Goal: Find contact information: Find contact information

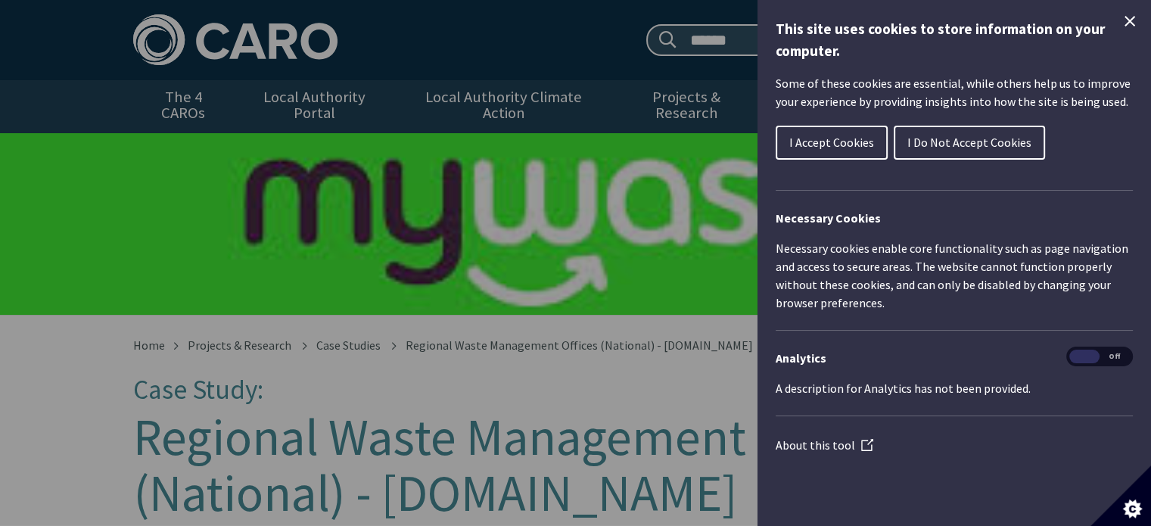
click at [839, 135] on span "I Accept Cookies" at bounding box center [832, 142] width 85 height 15
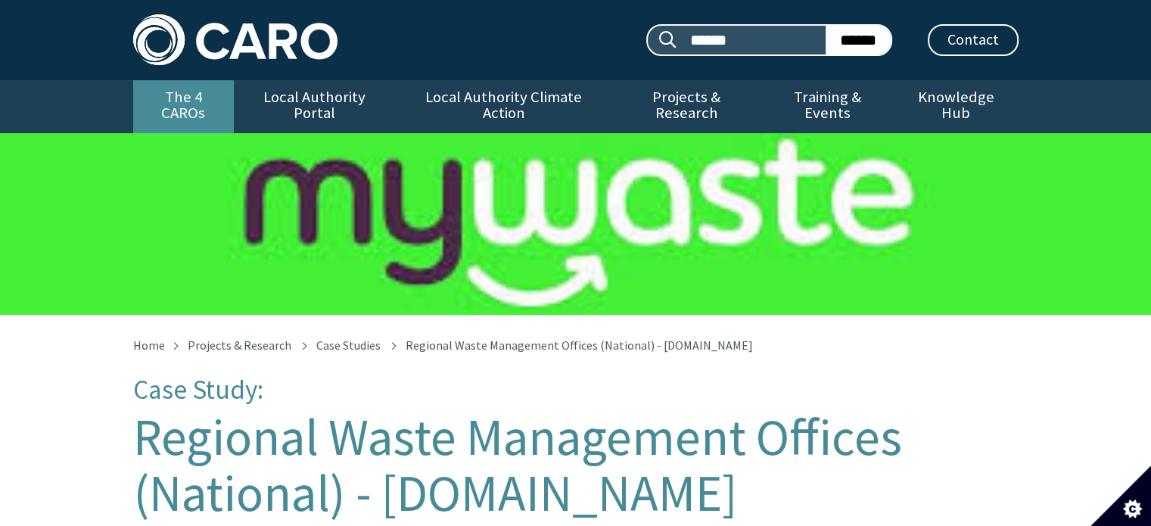
click at [176, 93] on link "The 4 CAROs" at bounding box center [183, 106] width 101 height 53
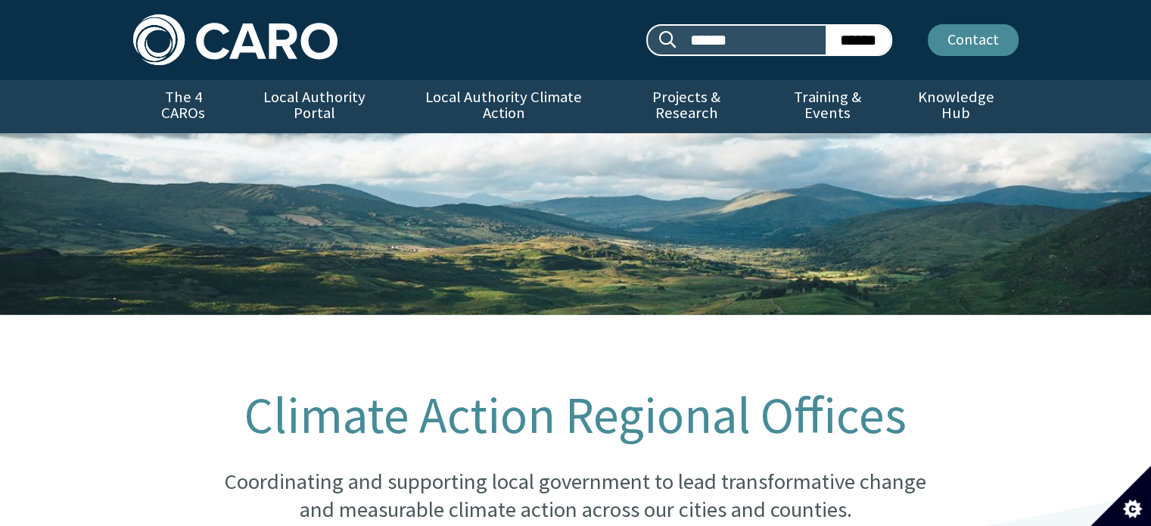
click at [981, 33] on link "Contact" at bounding box center [973, 40] width 91 height 32
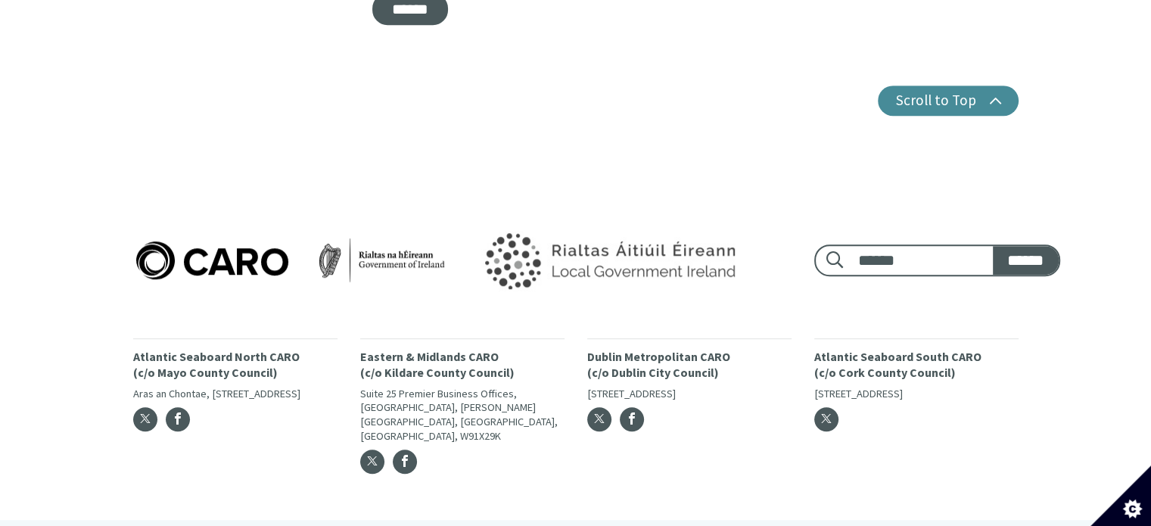
scroll to position [957, 0]
